Goal: Task Accomplishment & Management: Complete application form

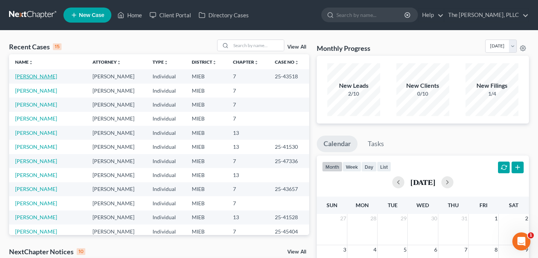
click at [50, 76] on link "[PERSON_NAME]" at bounding box center [36, 76] width 42 height 6
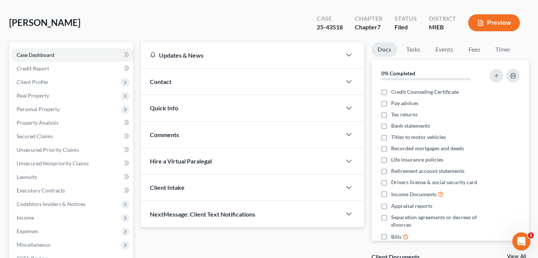
scroll to position [37, 0]
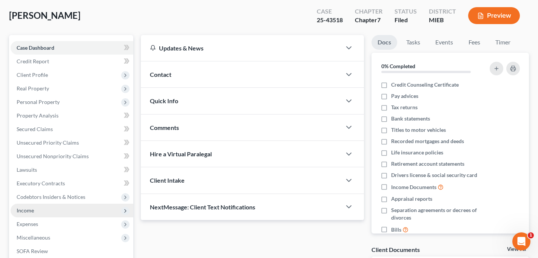
click at [43, 206] on span "Income" at bounding box center [72, 211] width 123 height 14
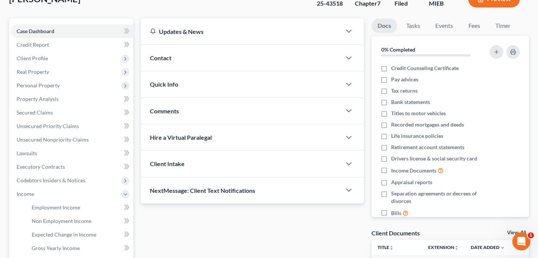
scroll to position [65, 0]
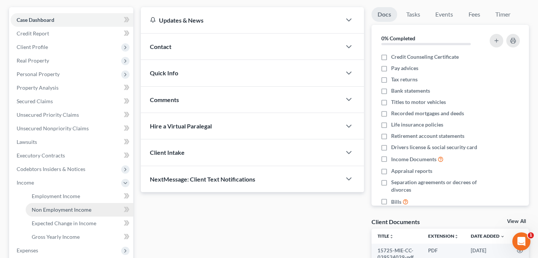
click at [86, 203] on link "Non Employment Income" at bounding box center [80, 210] width 108 height 14
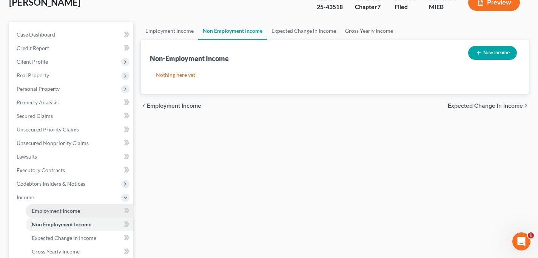
click at [66, 209] on span "Employment Income" at bounding box center [56, 211] width 48 height 6
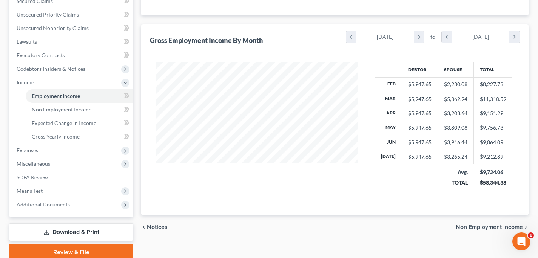
scroll to position [167, 0]
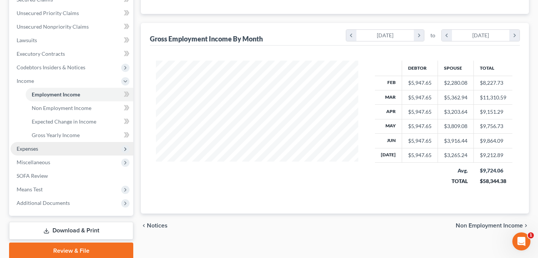
click at [79, 152] on span "Expenses" at bounding box center [72, 149] width 123 height 14
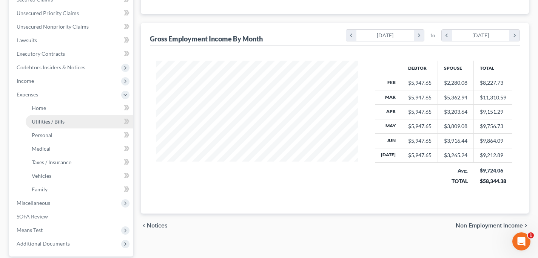
click at [69, 125] on link "Utilities / Bills" at bounding box center [80, 122] width 108 height 14
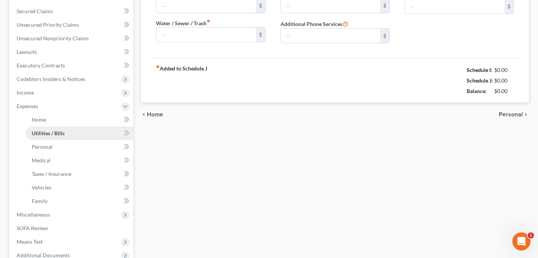
type input "225.00"
type input "0.00"
type input "85.00"
type input "200.00"
type input "0.00"
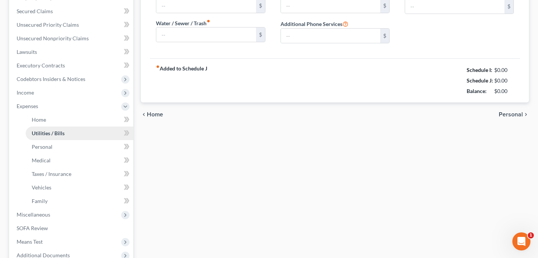
type input "0.00"
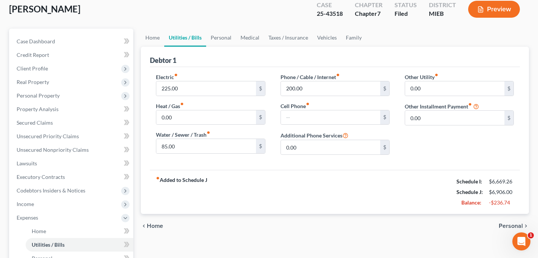
scroll to position [45, 0]
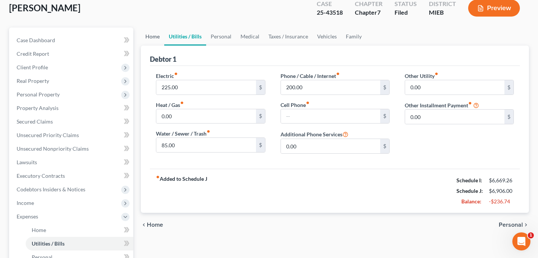
click at [148, 34] on link "Home" at bounding box center [152, 37] width 23 height 18
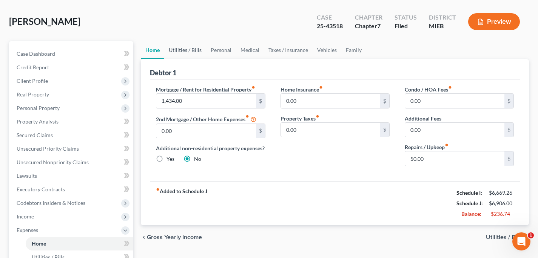
scroll to position [32, 0]
click at [194, 49] on link "Utilities / Bills" at bounding box center [185, 50] width 42 height 18
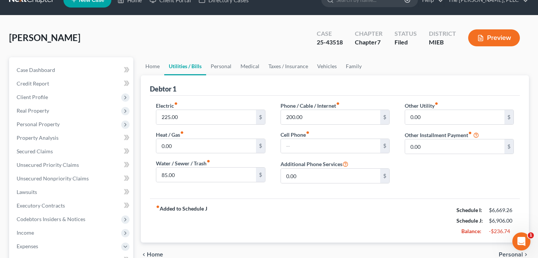
scroll to position [16, 0]
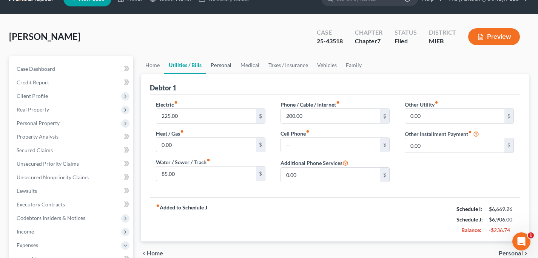
click at [220, 65] on link "Personal" at bounding box center [221, 65] width 30 height 18
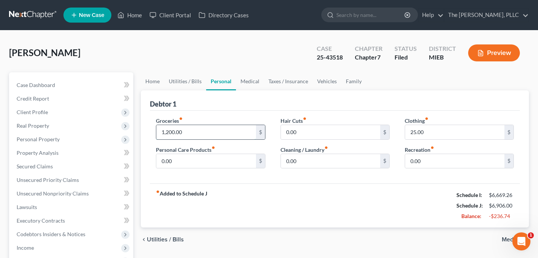
click at [166, 132] on input "1,200.00" at bounding box center [205, 132] width 99 height 14
click at [197, 131] on input "1,200.00" at bounding box center [205, 132] width 99 height 14
click at [251, 81] on link "Medical" at bounding box center [250, 81] width 28 height 18
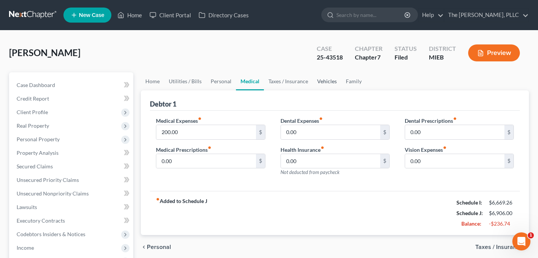
click at [315, 77] on link "Vehicles" at bounding box center [326, 81] width 29 height 18
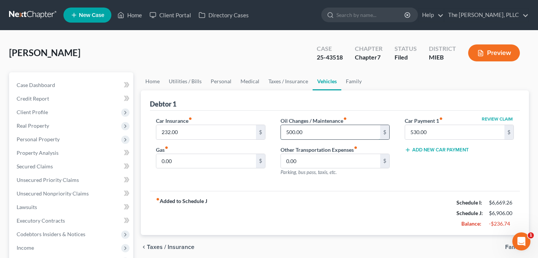
click at [309, 130] on input "500.00" at bounding box center [330, 132] width 99 height 14
type input "400"
click at [408, 166] on div "Review Claim Car Payment 1 fiber_manual_record 530.00 $ Add New Car Payment" at bounding box center [459, 150] width 124 height 66
click at [352, 81] on link "Family" at bounding box center [353, 81] width 25 height 18
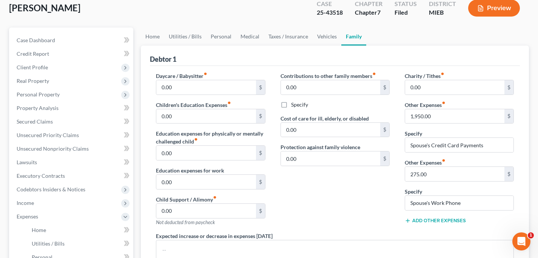
scroll to position [43, 0]
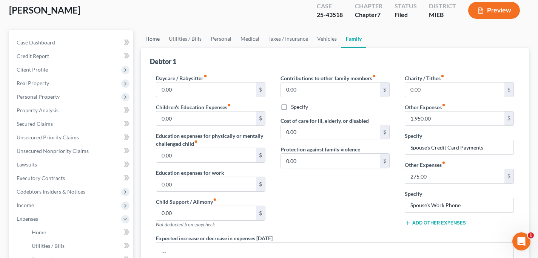
click at [151, 34] on link "Home" at bounding box center [152, 39] width 23 height 18
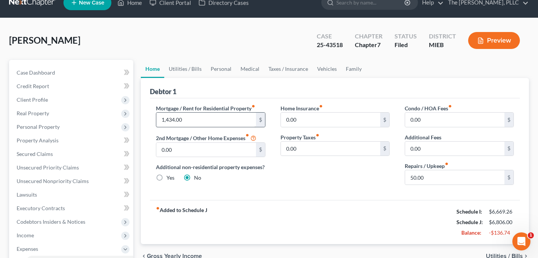
scroll to position [15, 0]
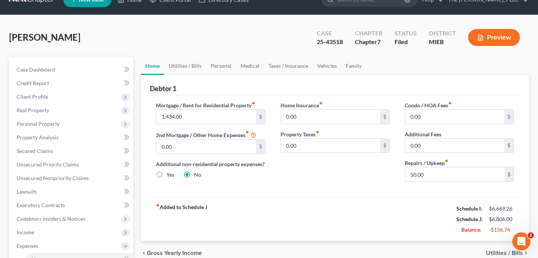
click at [191, 75] on div "Debtor 1" at bounding box center [335, 85] width 370 height 20
click at [185, 62] on link "Utilities / Bills" at bounding box center [185, 66] width 42 height 18
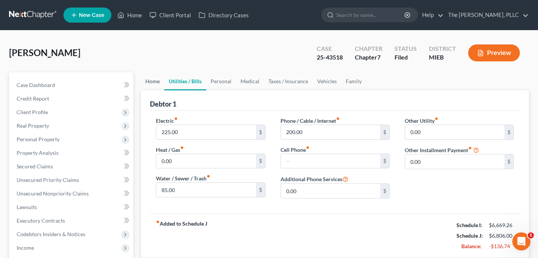
click at [149, 81] on link "Home" at bounding box center [152, 81] width 23 height 18
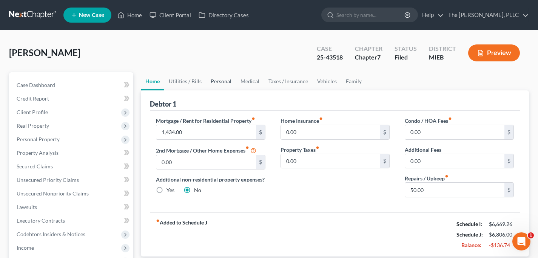
click at [218, 80] on link "Personal" at bounding box center [221, 81] width 30 height 18
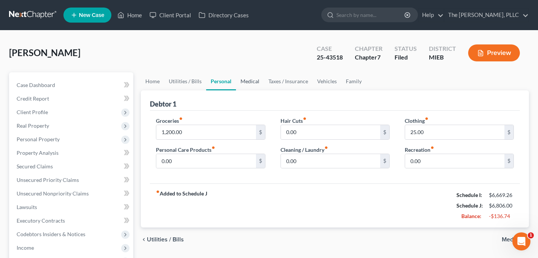
click at [238, 82] on link "Medical" at bounding box center [250, 81] width 28 height 18
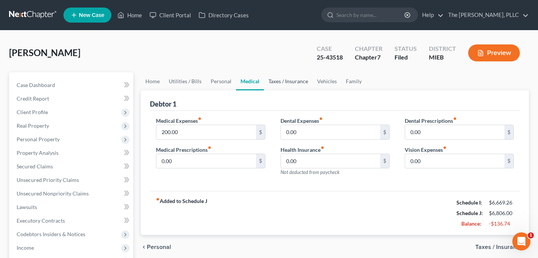
click at [281, 76] on link "Taxes / Insurance" at bounding box center [288, 81] width 49 height 18
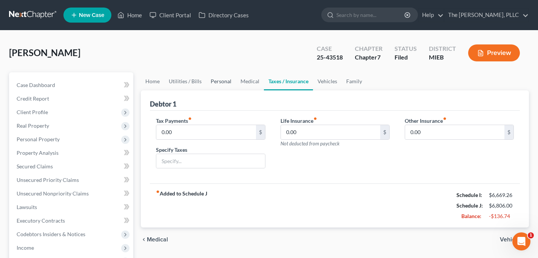
click at [214, 82] on link "Personal" at bounding box center [221, 81] width 30 height 18
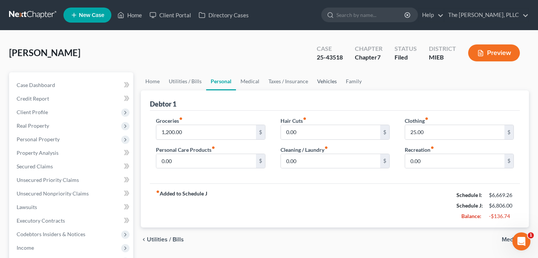
click at [338, 78] on link "Vehicles" at bounding box center [326, 81] width 29 height 18
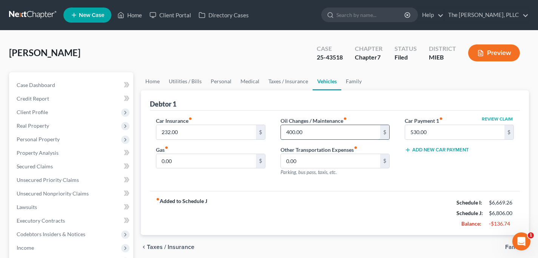
click at [311, 131] on input "400.00" at bounding box center [330, 132] width 99 height 14
click at [312, 210] on div "fiber_manual_record Added to Schedule J Schedule I: $6,669.26 Schedule J: $6,90…" at bounding box center [335, 213] width 370 height 44
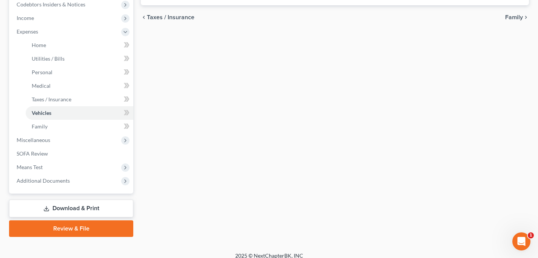
scroll to position [237, 0]
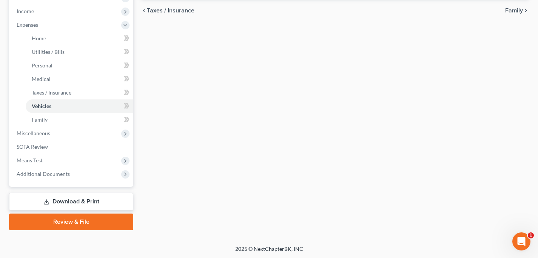
click at [106, 208] on link "Download & Print" at bounding box center [71, 202] width 124 height 18
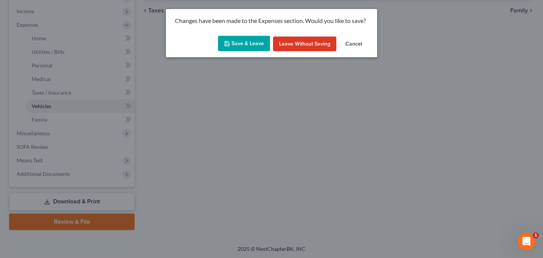
click at [249, 47] on button "Save & Leave" at bounding box center [244, 44] width 52 height 16
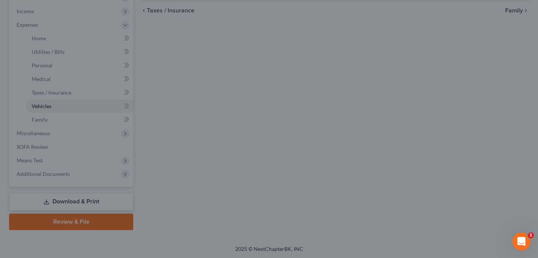
type input "500.00"
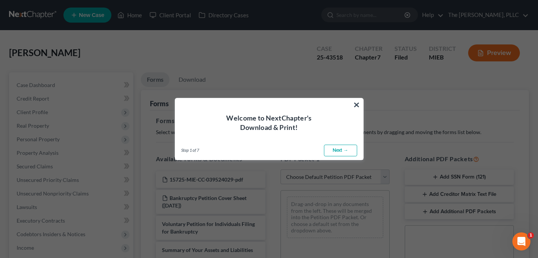
click at [333, 147] on link "Next →" at bounding box center [340, 151] width 33 height 12
select select "0"
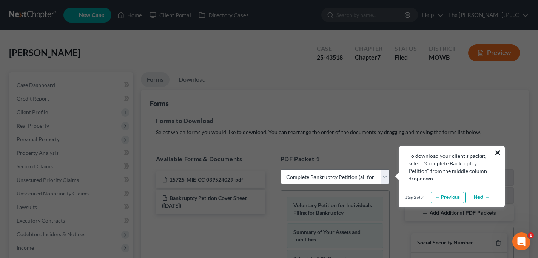
click at [497, 153] on button "×" at bounding box center [497, 153] width 7 height 12
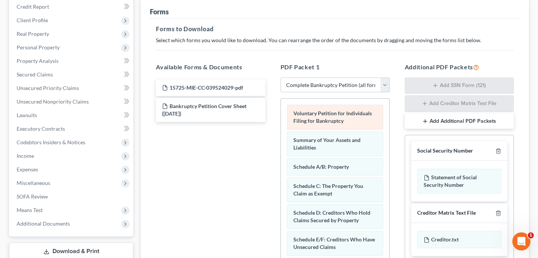
scroll to position [98, 0]
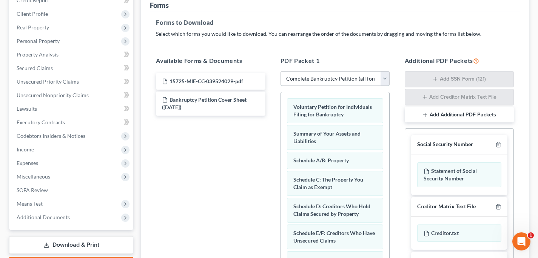
click at [325, 74] on select "Choose Default Petition PDF Packet Complete Bankruptcy Petition (all forms and …" at bounding box center [334, 78] width 109 height 15
select select
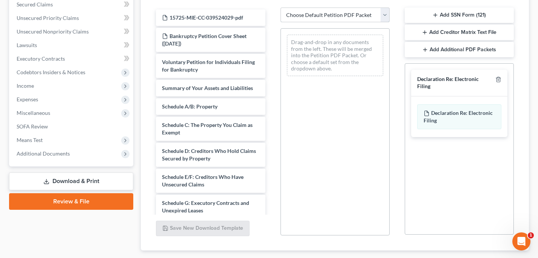
scroll to position [163, 0]
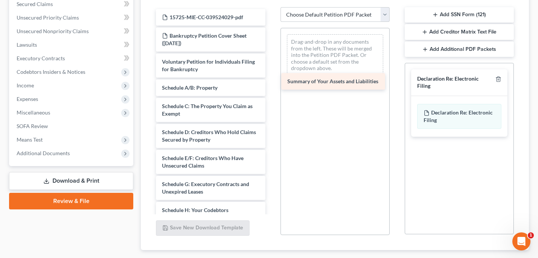
drag, startPoint x: 223, startPoint y: 92, endPoint x: 351, endPoint y: 80, distance: 128.8
click at [271, 80] on div "Summary of Your Assets and Liabilities 15725-MIE-CC-039524029-pdf Bankruptcy Pe…" at bounding box center [210, 229] width 121 height 440
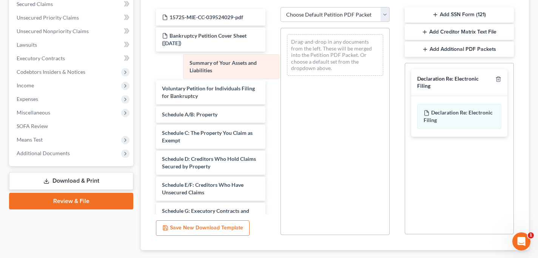
drag, startPoint x: 325, startPoint y: 48, endPoint x: 209, endPoint y: 72, distance: 118.0
click at [281, 72] on div "Summary of Your Assets and Liabilities Summary of Your Assets and Liabilities D…" at bounding box center [335, 55] width 108 height 54
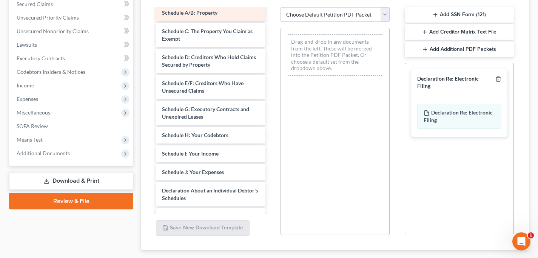
scroll to position [126, 0]
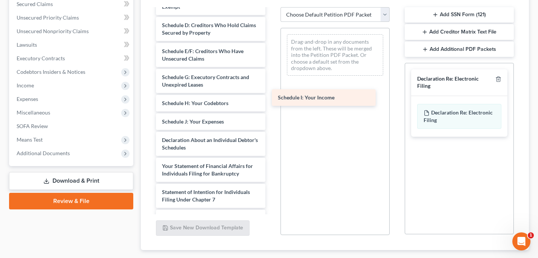
drag, startPoint x: 195, startPoint y: 125, endPoint x: 315, endPoint y: 96, distance: 123.0
click at [271, 97] on div "Schedule I: Your Income 15725-MIE-CC-039524029-pdf Bankruptcy Petition Cover Sh…" at bounding box center [210, 103] width 121 height 440
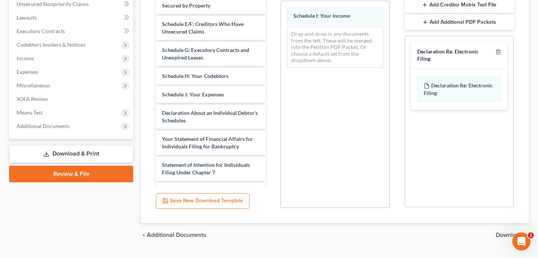
scroll to position [207, 0]
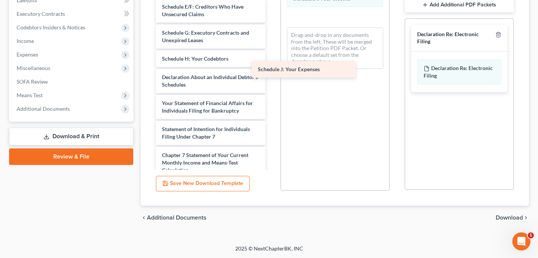
drag, startPoint x: 202, startPoint y: 71, endPoint x: 303, endPoint y: 61, distance: 101.2
click at [271, 61] on div "Schedule J: Your Expenses 15725-MIE-CC-039524029-pdf Bankruptcy Petition Cover …" at bounding box center [210, 50] width 121 height 422
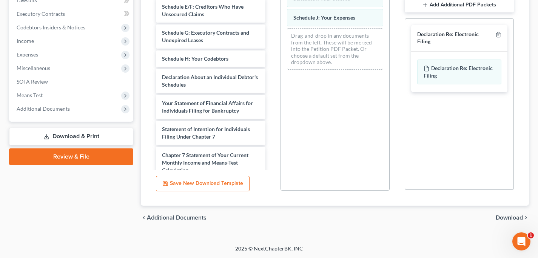
click at [504, 215] on span "Download" at bounding box center [508, 218] width 27 height 6
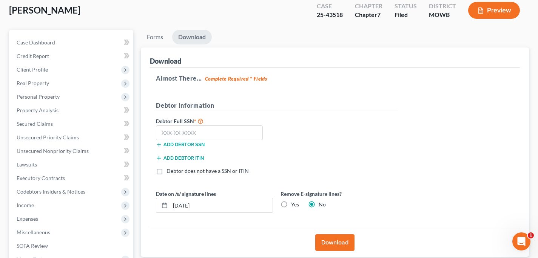
scroll to position [40, 0]
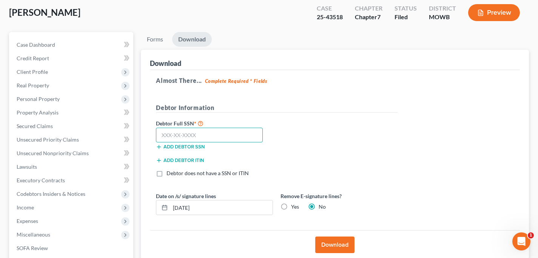
click at [246, 138] on input "text" at bounding box center [209, 135] width 107 height 15
click at [149, 45] on link "Forms" at bounding box center [155, 39] width 28 height 15
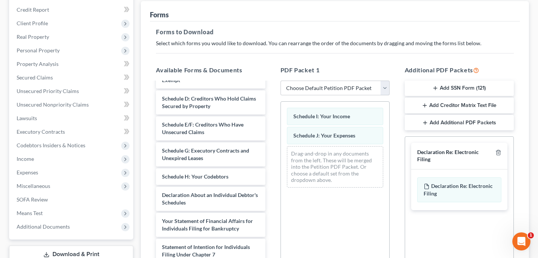
scroll to position [92, 0]
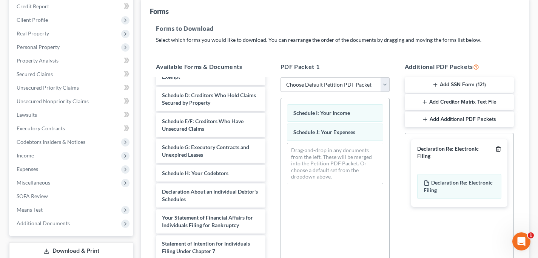
click at [496, 147] on icon "button" at bounding box center [497, 149] width 3 height 5
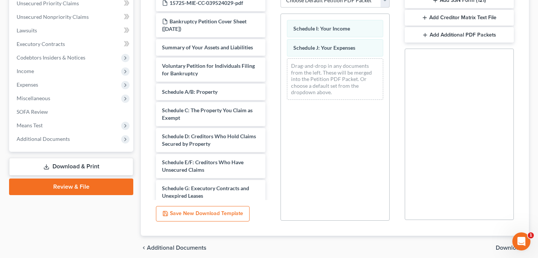
scroll to position [207, 0]
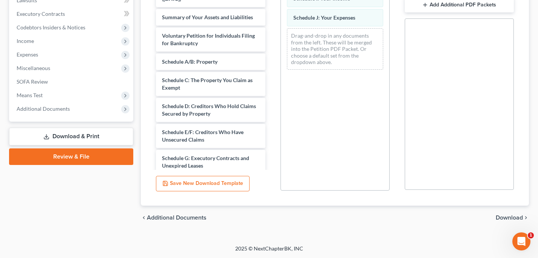
click at [510, 217] on span "Download" at bounding box center [508, 218] width 27 height 6
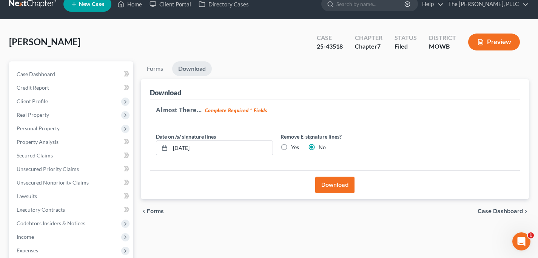
scroll to position [0, 0]
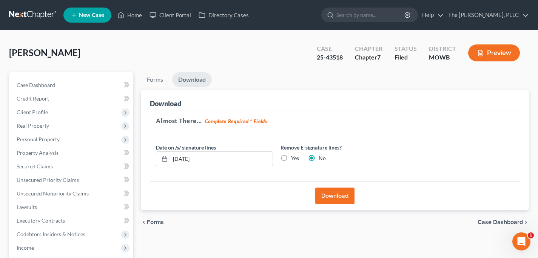
click at [336, 193] on button "Download" at bounding box center [334, 196] width 39 height 17
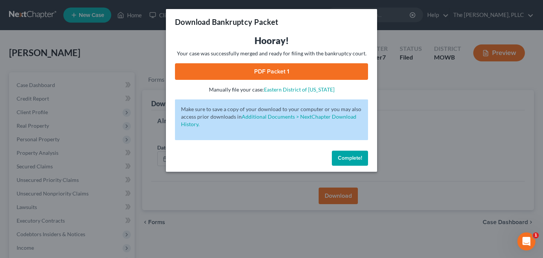
click at [282, 76] on link "PDF Packet 1" at bounding box center [271, 71] width 193 height 17
click at [341, 158] on span "Complete!" at bounding box center [350, 158] width 24 height 6
